Goal: Check status: Check status

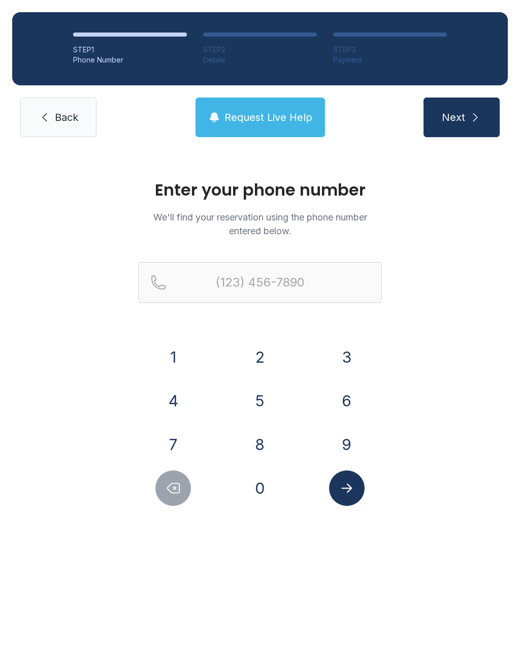
click at [332, 391] on button "6" at bounding box center [347, 401] width 36 height 36
click at [356, 365] on button "3" at bounding box center [347, 357] width 36 height 36
click at [356, 402] on button "6" at bounding box center [347, 401] width 36 height 36
click at [195, 438] on div "7" at bounding box center [173, 445] width 71 height 36
click at [183, 431] on button "7" at bounding box center [173, 445] width 36 height 36
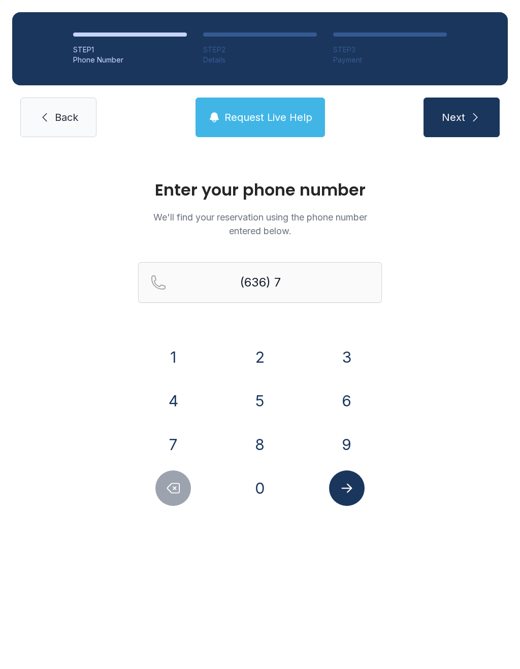
click at [347, 441] on button "9" at bounding box center [347, 445] width 36 height 36
click at [349, 358] on button "3" at bounding box center [347, 357] width 36 height 36
click at [346, 391] on button "6" at bounding box center [347, 401] width 36 height 36
click at [266, 443] on button "8" at bounding box center [260, 445] width 36 height 36
click at [181, 370] on button "1" at bounding box center [173, 357] width 36 height 36
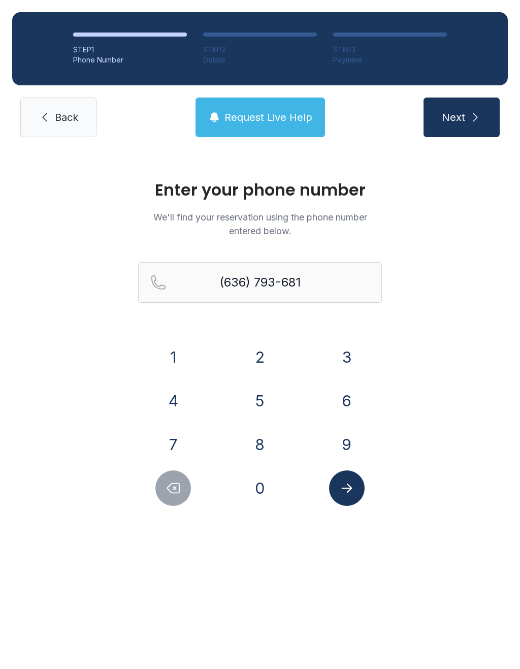
click at [181, 356] on button "1" at bounding box center [173, 357] width 36 height 36
type input "[PHONE_NUMBER]"
click at [336, 499] on button "Submit lookup form" at bounding box center [347, 488] width 36 height 36
